Goal: Use online tool/utility: Utilize a website feature to perform a specific function

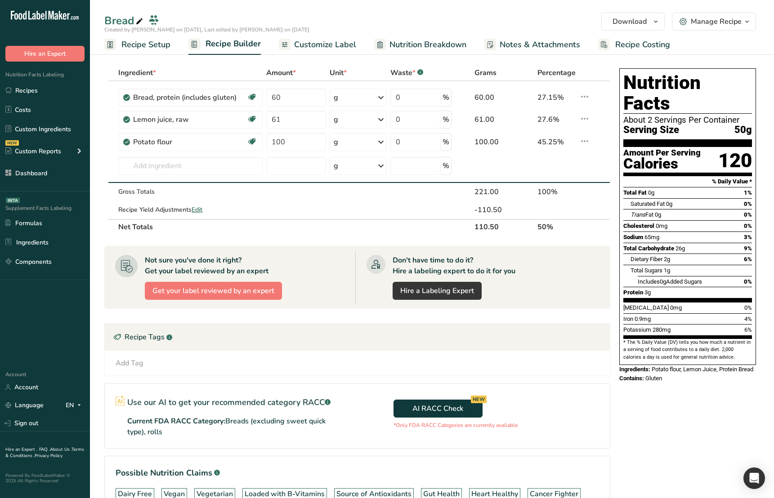
click at [657, 431] on div "Nutrition Facts About 2 Servings Per Container Serving Size 50g Amount Per Serv…" at bounding box center [688, 314] width 144 height 498
drag, startPoint x: 563, startPoint y: 418, endPoint x: 414, endPoint y: 337, distance: 169.5
click at [563, 418] on div "AI RACC Check NEW *Only FDA RACC Categories are currently available" at bounding box center [484, 412] width 253 height 56
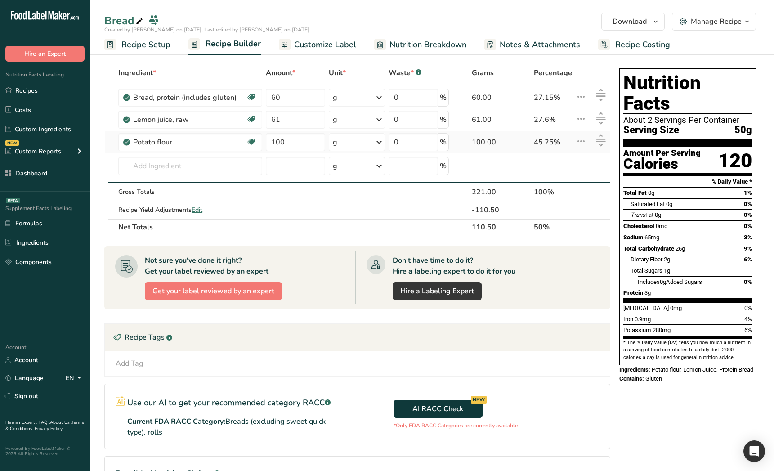
drag, startPoint x: 556, startPoint y: 161, endPoint x: 579, endPoint y: 148, distance: 26.6
click at [555, 161] on td at bounding box center [553, 168] width 42 height 30
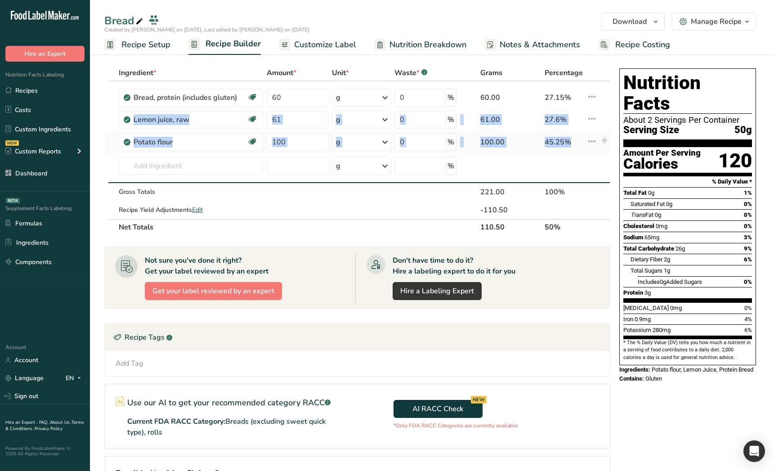
drag, startPoint x: 605, startPoint y: 96, endPoint x: 600, endPoint y: 148, distance: 52.4
click at [600, 146] on tbody "Bread, protein (includes gluten) Dairy free Vegan Vegetarian Soy free 60 g Port…" at bounding box center [357, 150] width 505 height 138
click at [603, 171] on td at bounding box center [604, 168] width 11 height 30
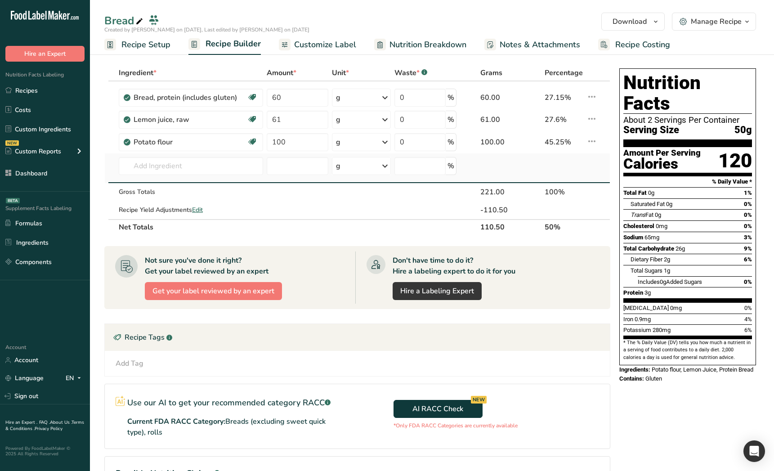
drag, startPoint x: 604, startPoint y: 143, endPoint x: 603, endPoint y: 160, distance: 16.7
click at [603, 150] on td at bounding box center [604, 142] width 11 height 22
drag, startPoint x: 607, startPoint y: 140, endPoint x: 428, endPoint y: 201, distance: 189.4
click at [603, 165] on tbody "Bread, protein (includes gluten) Dairy free Vegan Vegetarian Soy free 60 g Port…" at bounding box center [357, 150] width 505 height 138
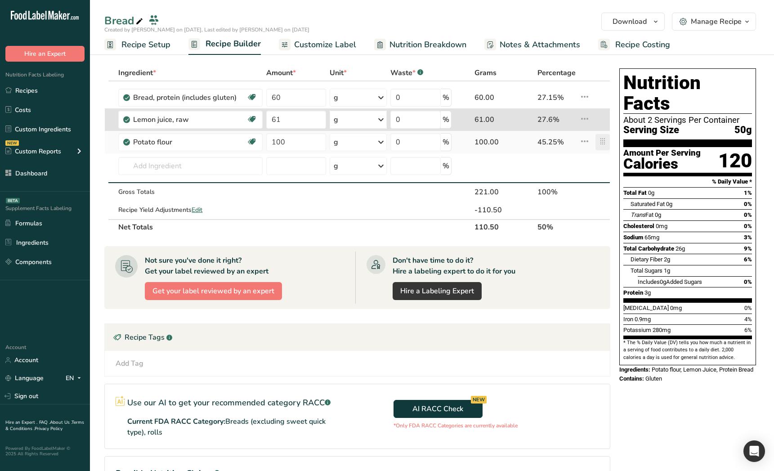
type input "100"
type input "61"
type input "100"
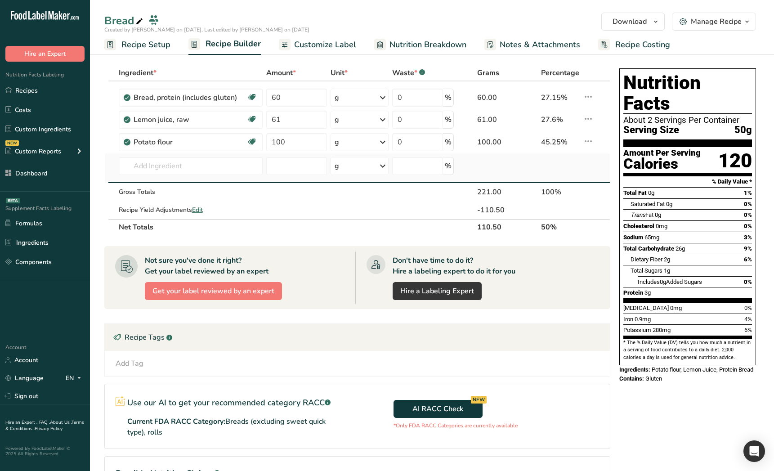
click at [593, 170] on td at bounding box center [588, 168] width 14 height 30
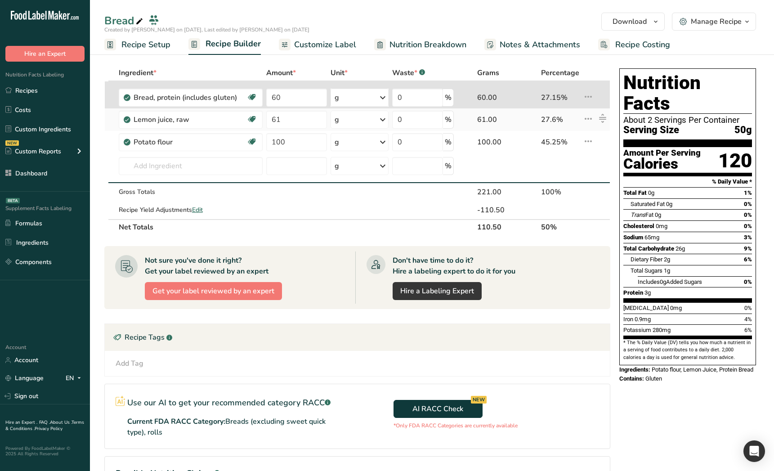
type input "61"
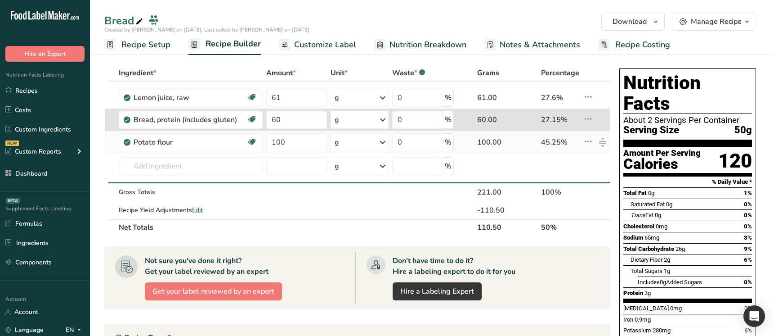
type input "100"
type input "60"
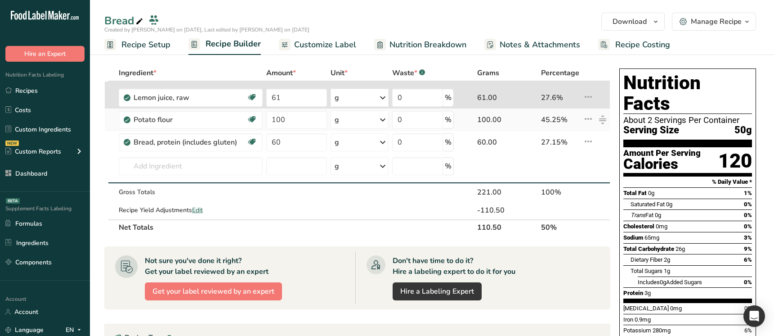
type input "100"
type input "61"
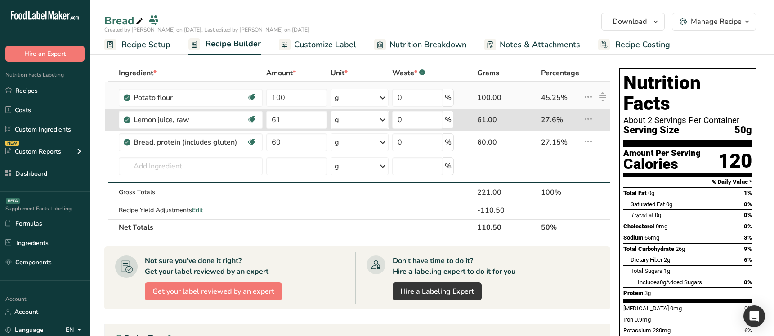
type input "61"
type input "100"
